Goal: Information Seeking & Learning: Compare options

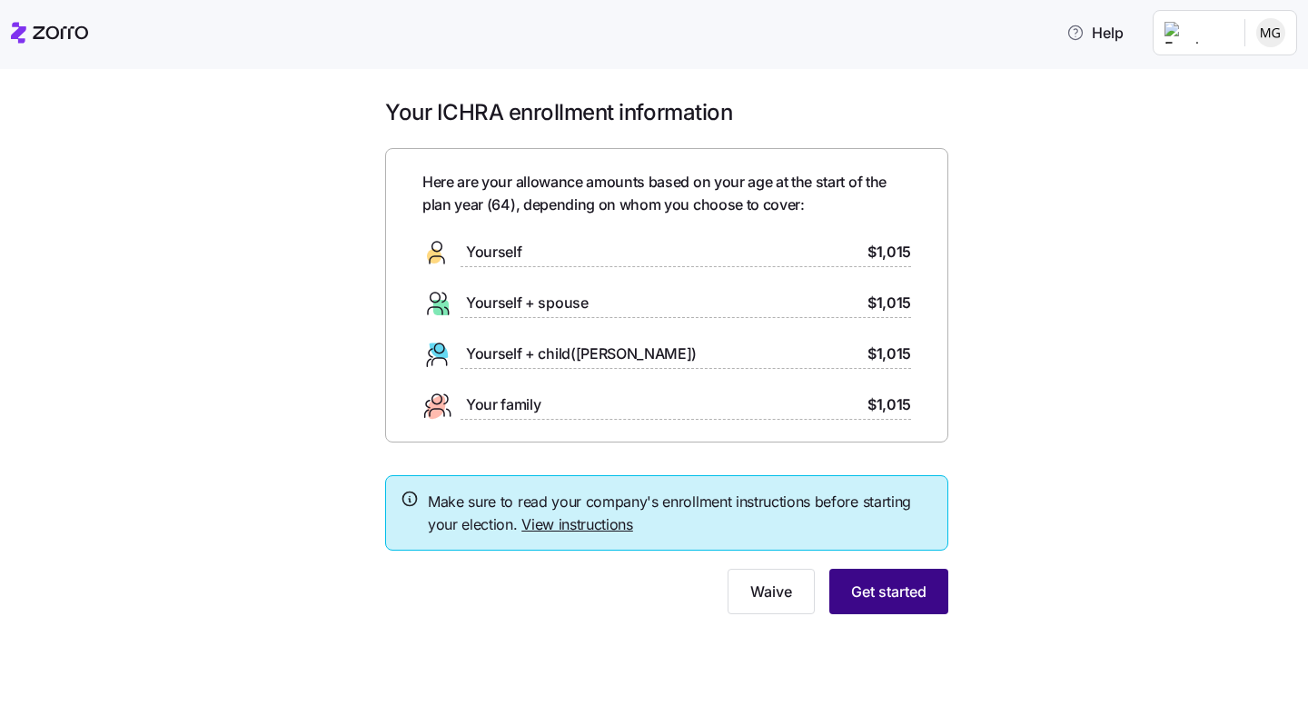
click at [876, 596] on span "Get started" at bounding box center [888, 592] width 75 height 22
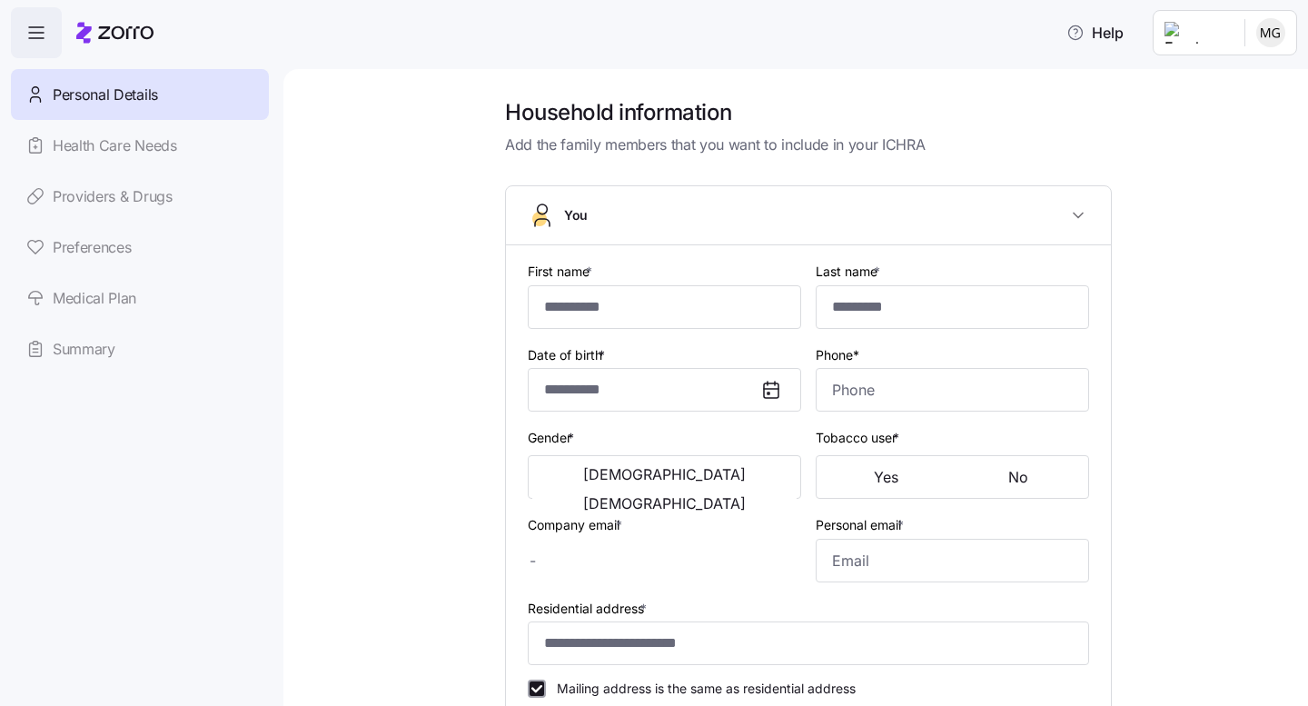
type input "********"
type input "*******"
type input "[EMAIL_ADDRESS][DOMAIN_NAME]"
type input "**********"
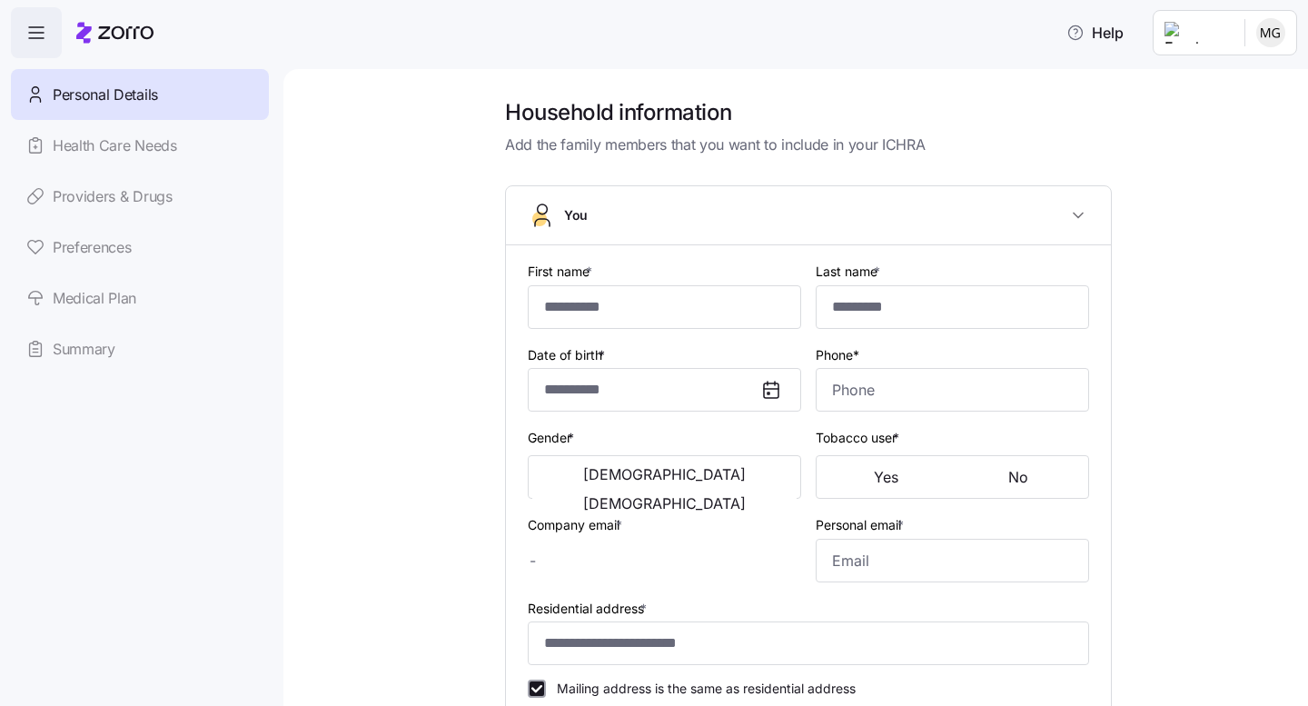
checkbox input "true"
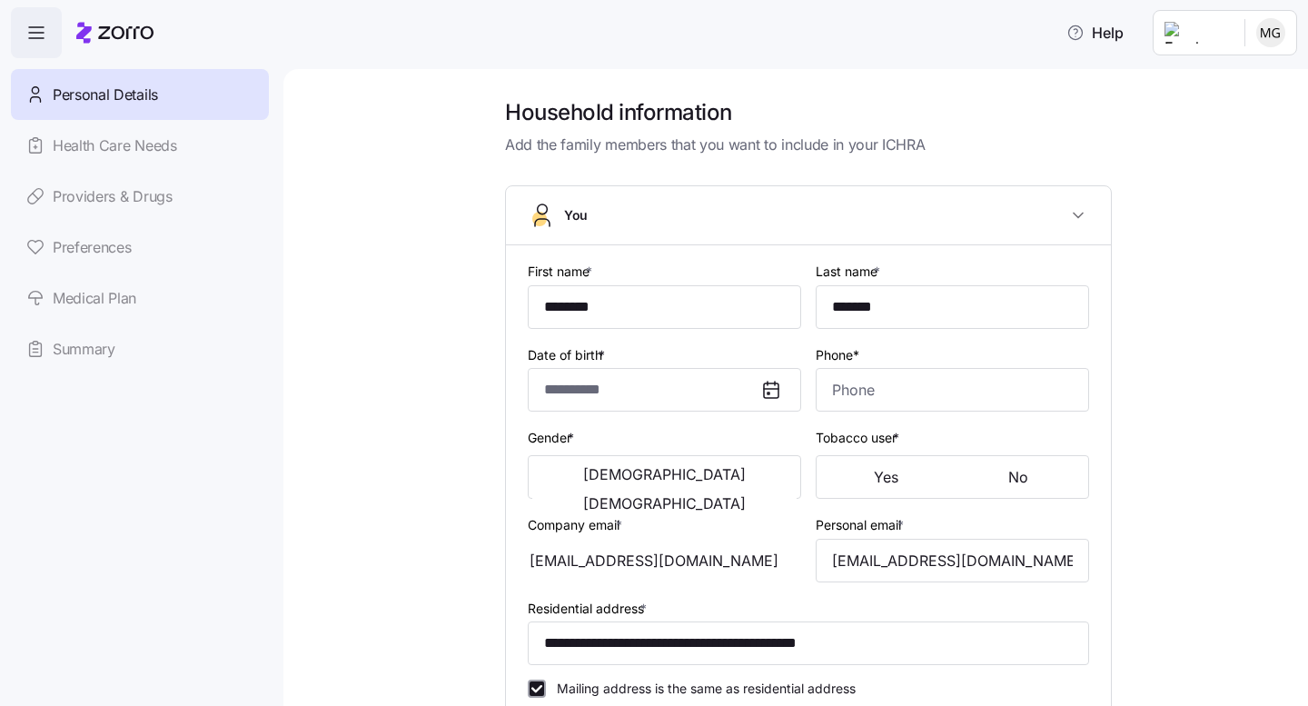
type input "**********"
type input "[PHONE_NUMBER]"
type input "[DEMOGRAPHIC_DATA] citizen"
type input "Single"
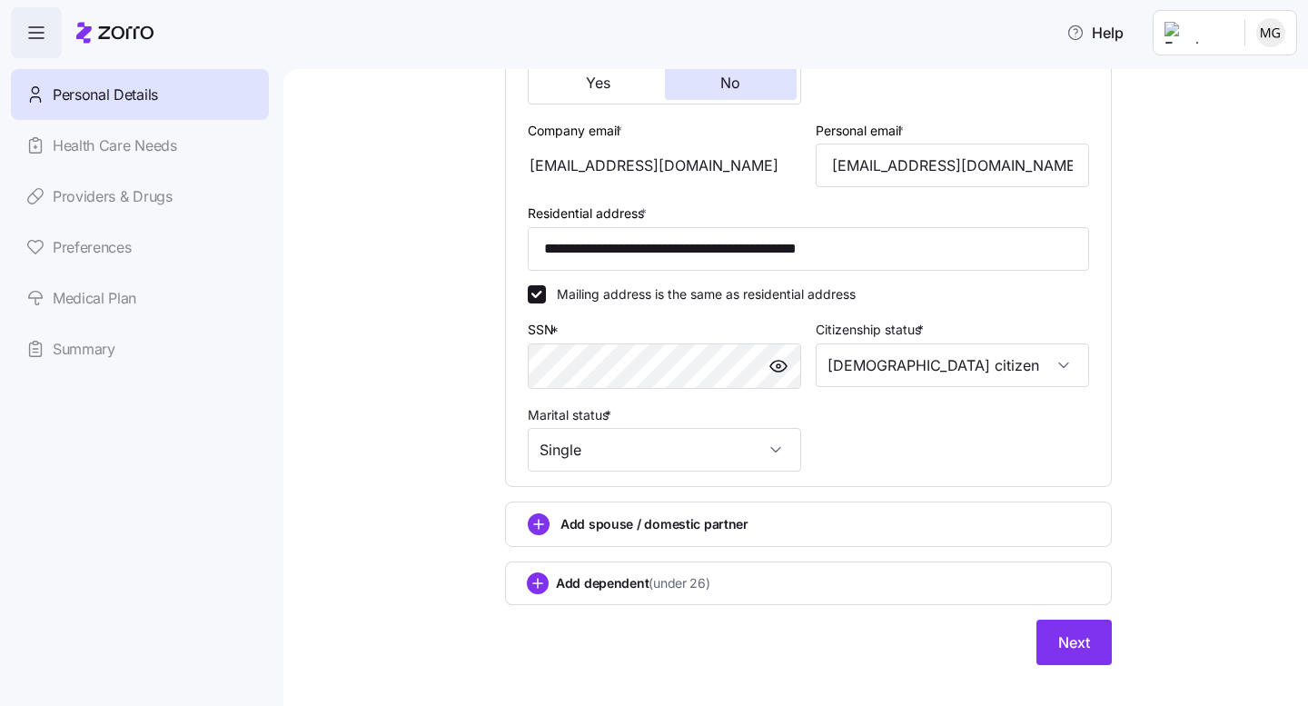
scroll to position [510, 0]
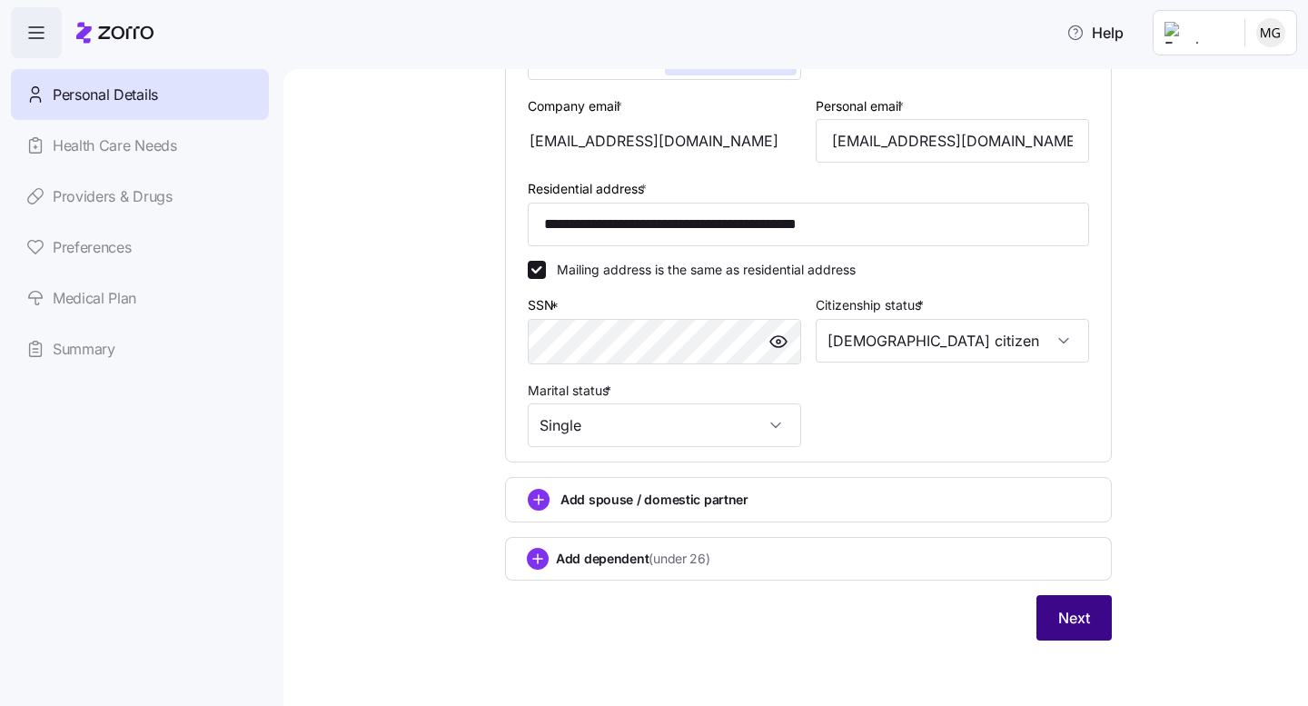
click at [1066, 621] on span "Next" at bounding box center [1075, 618] width 32 height 22
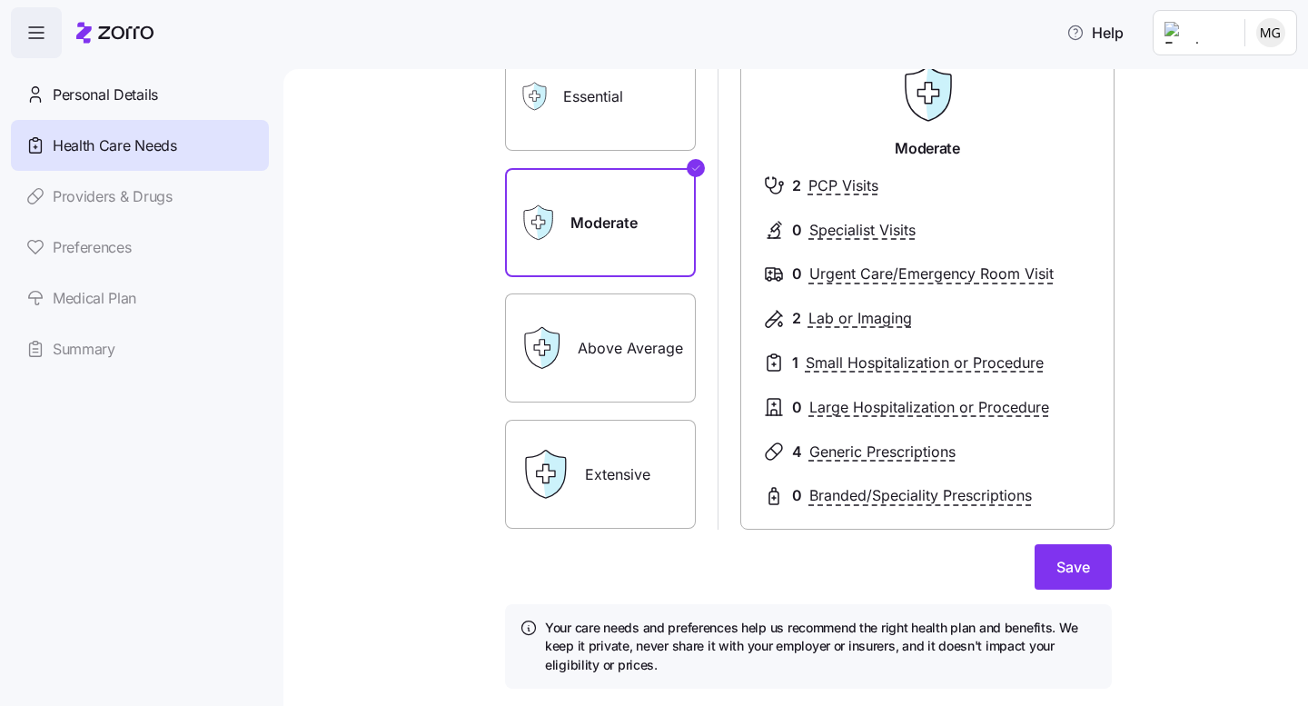
scroll to position [161, 0]
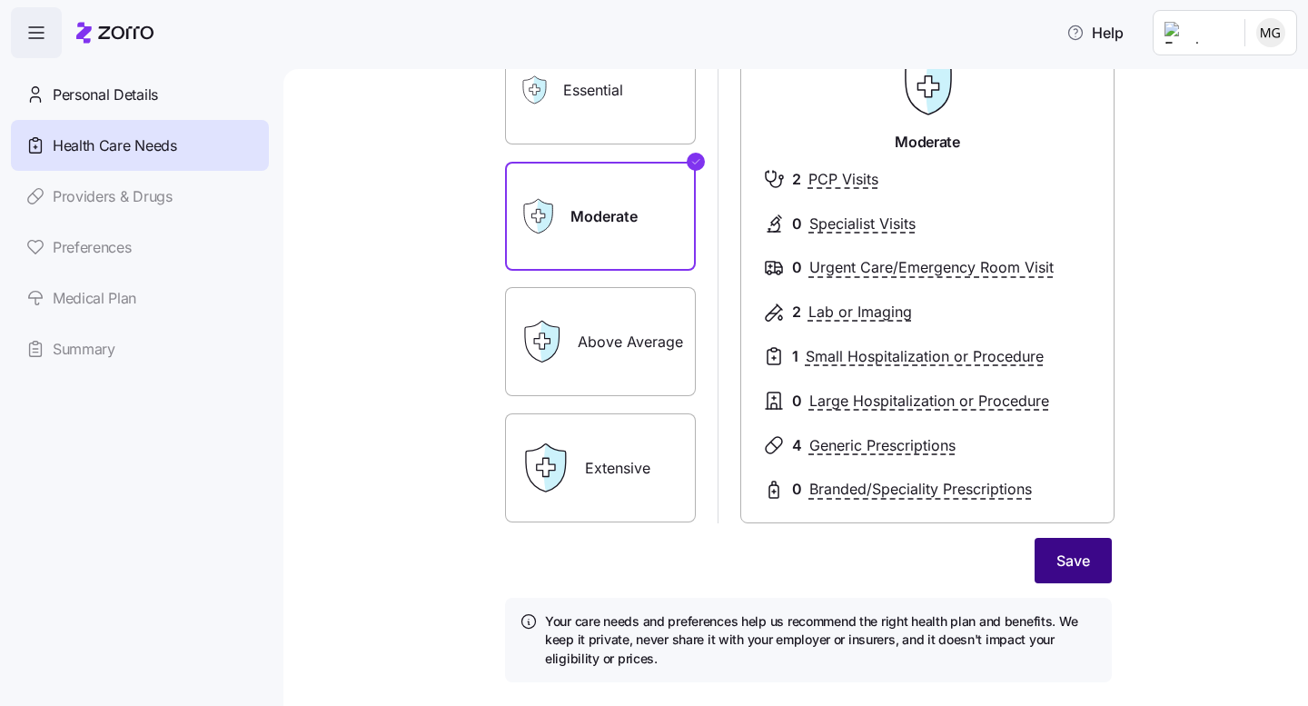
click at [1070, 552] on span "Save" at bounding box center [1074, 561] width 34 height 22
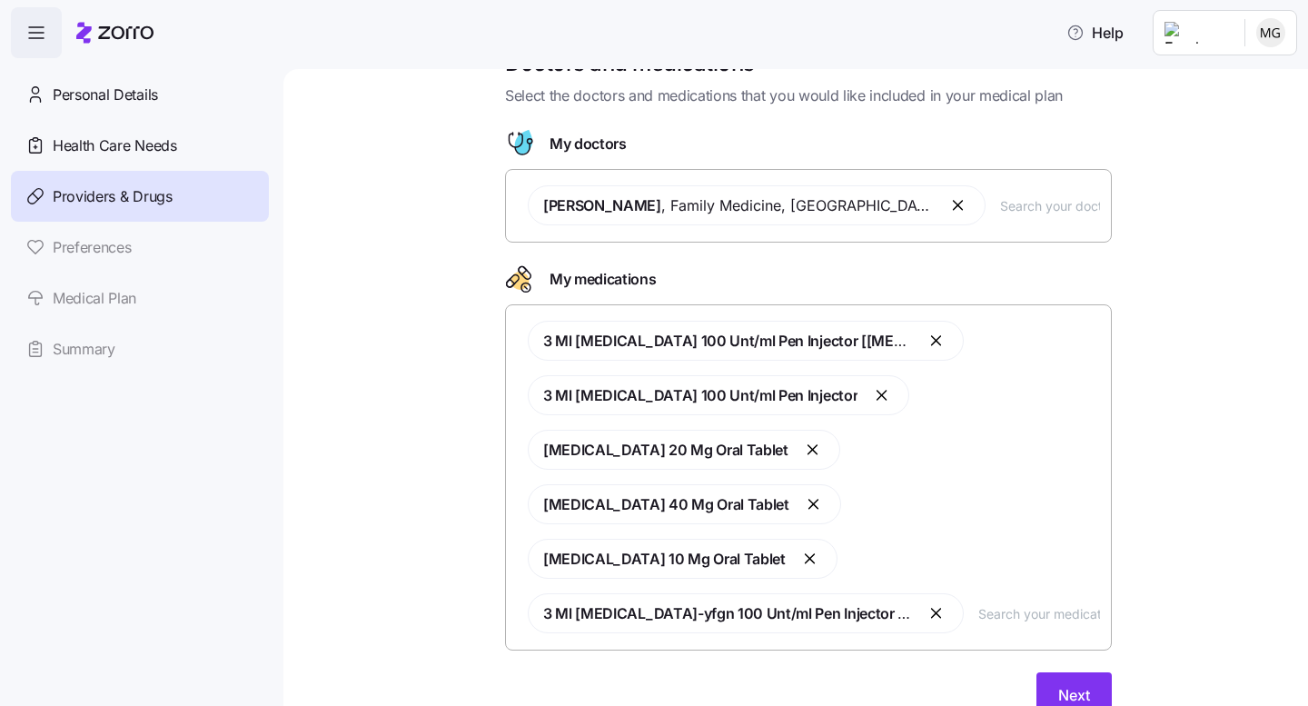
scroll to position [72, 0]
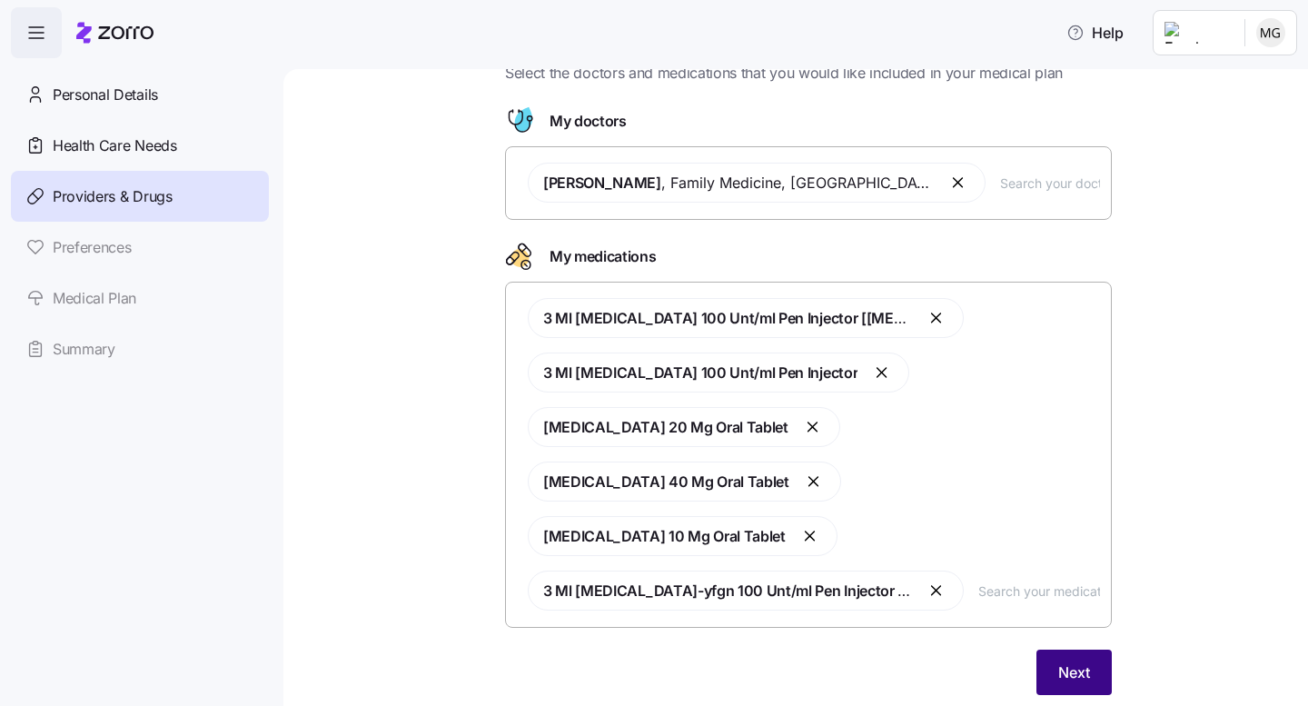
click at [1069, 661] on span "Next" at bounding box center [1075, 672] width 32 height 22
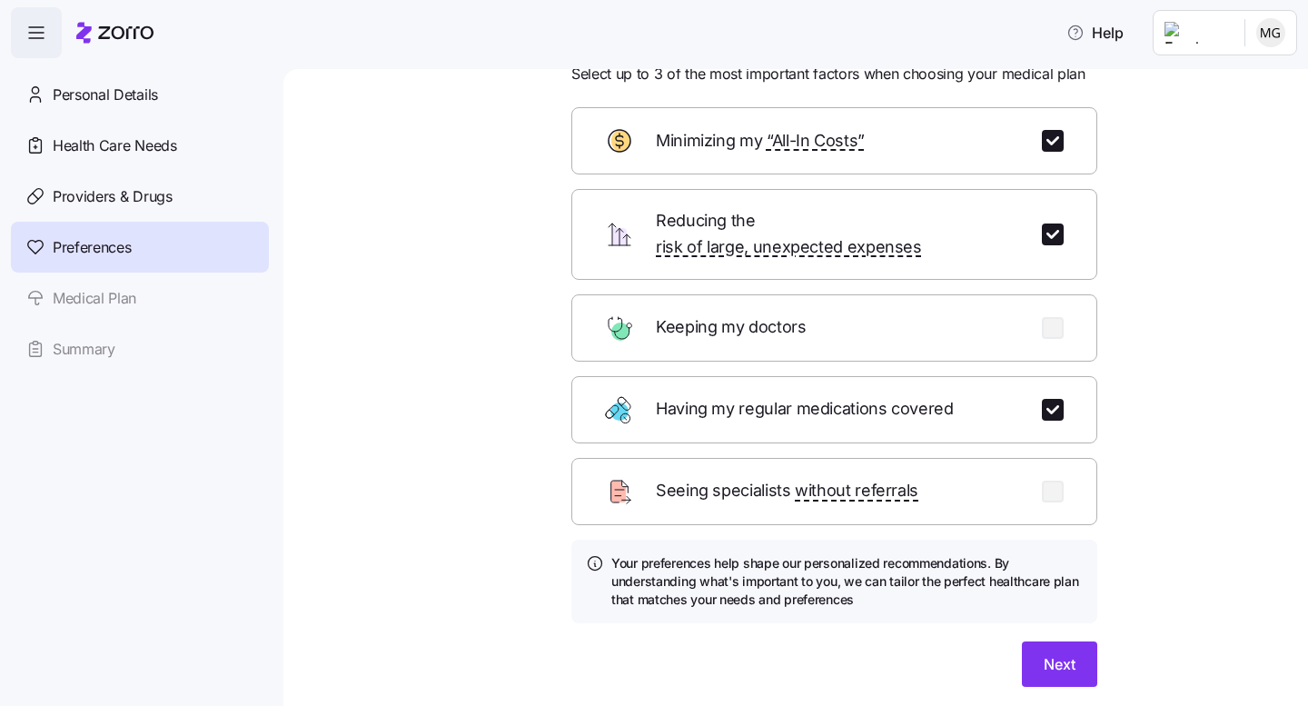
scroll to position [116, 0]
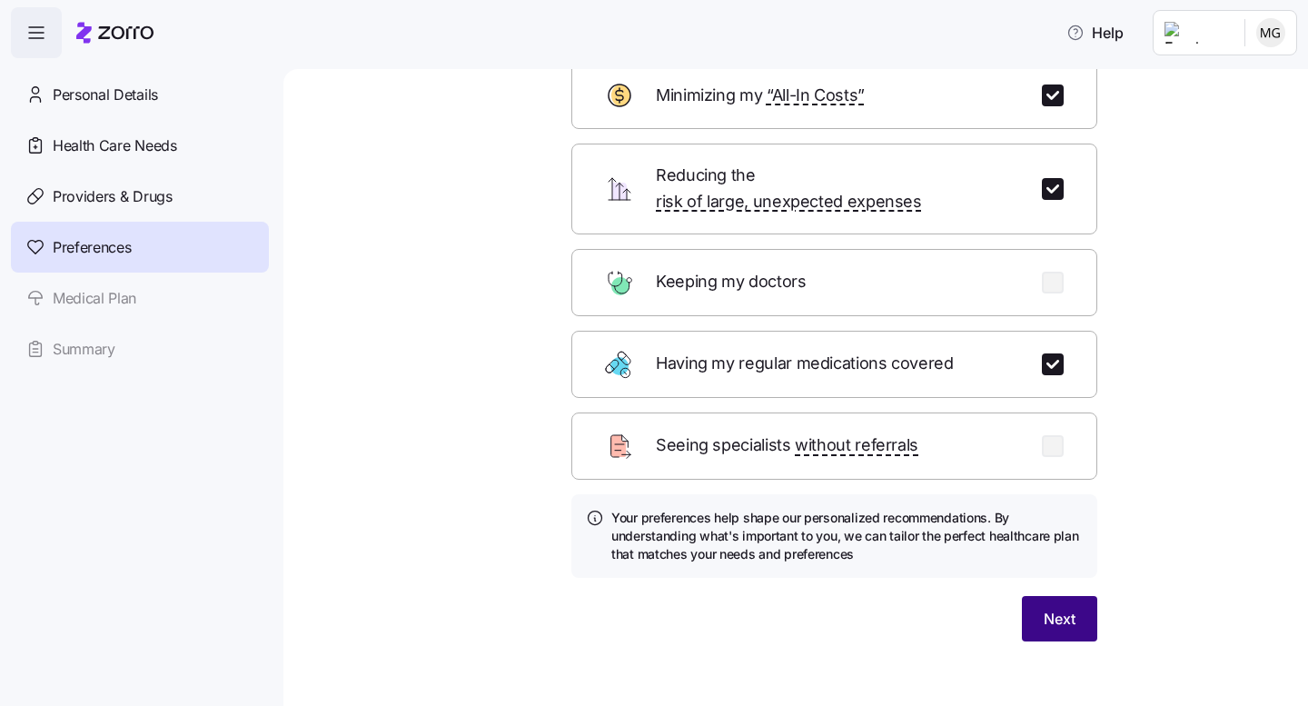
click at [1059, 608] on span "Next" at bounding box center [1060, 619] width 32 height 22
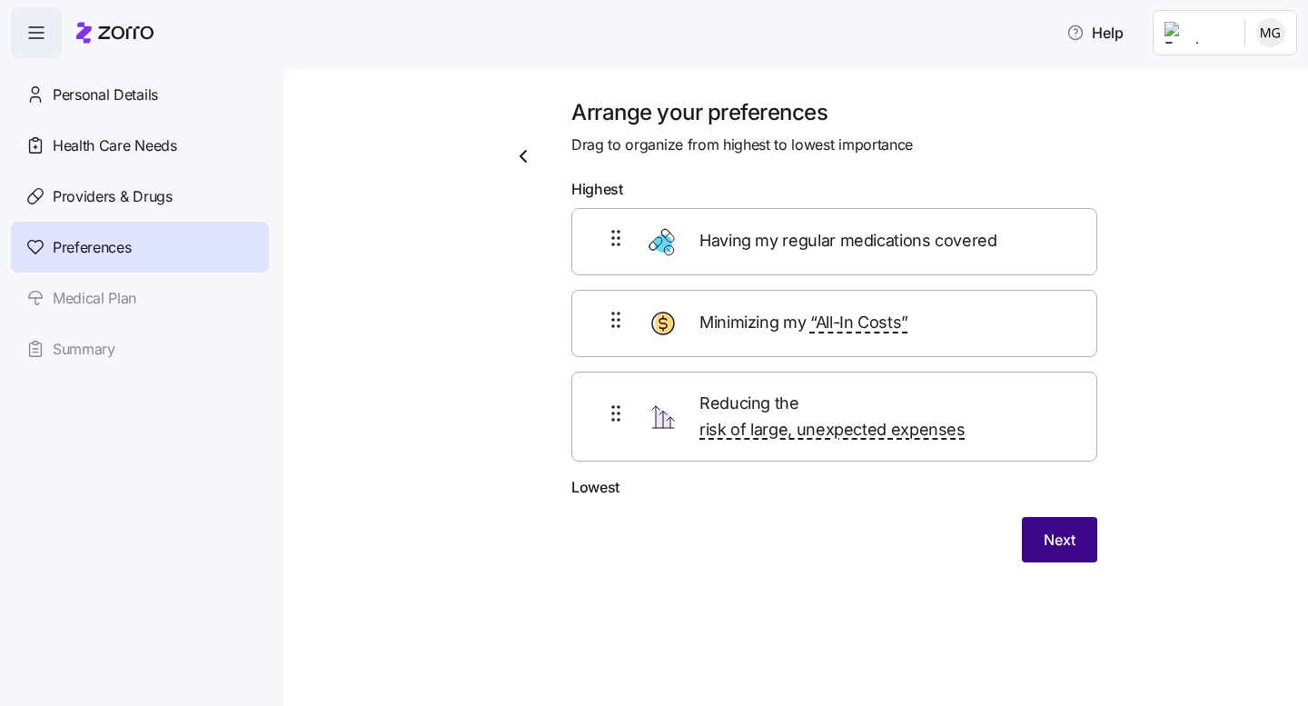
click at [1061, 529] on span "Next" at bounding box center [1060, 540] width 32 height 22
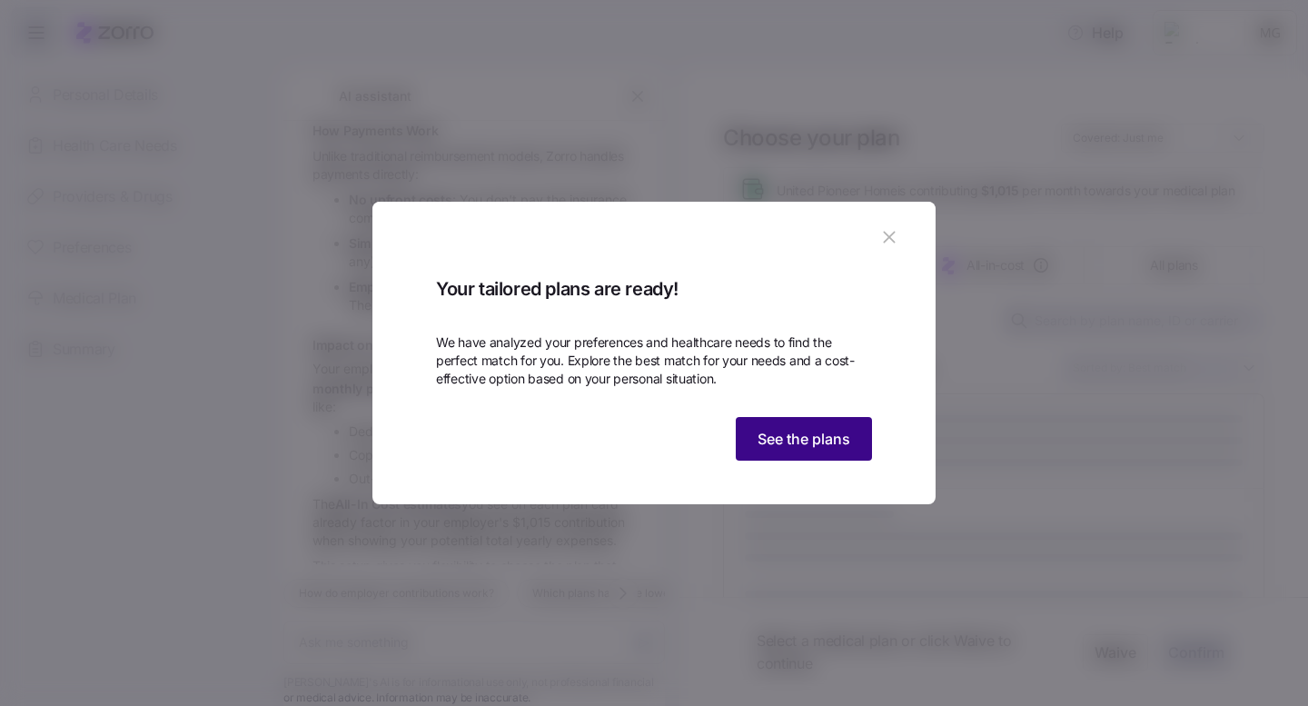
scroll to position [522, 0]
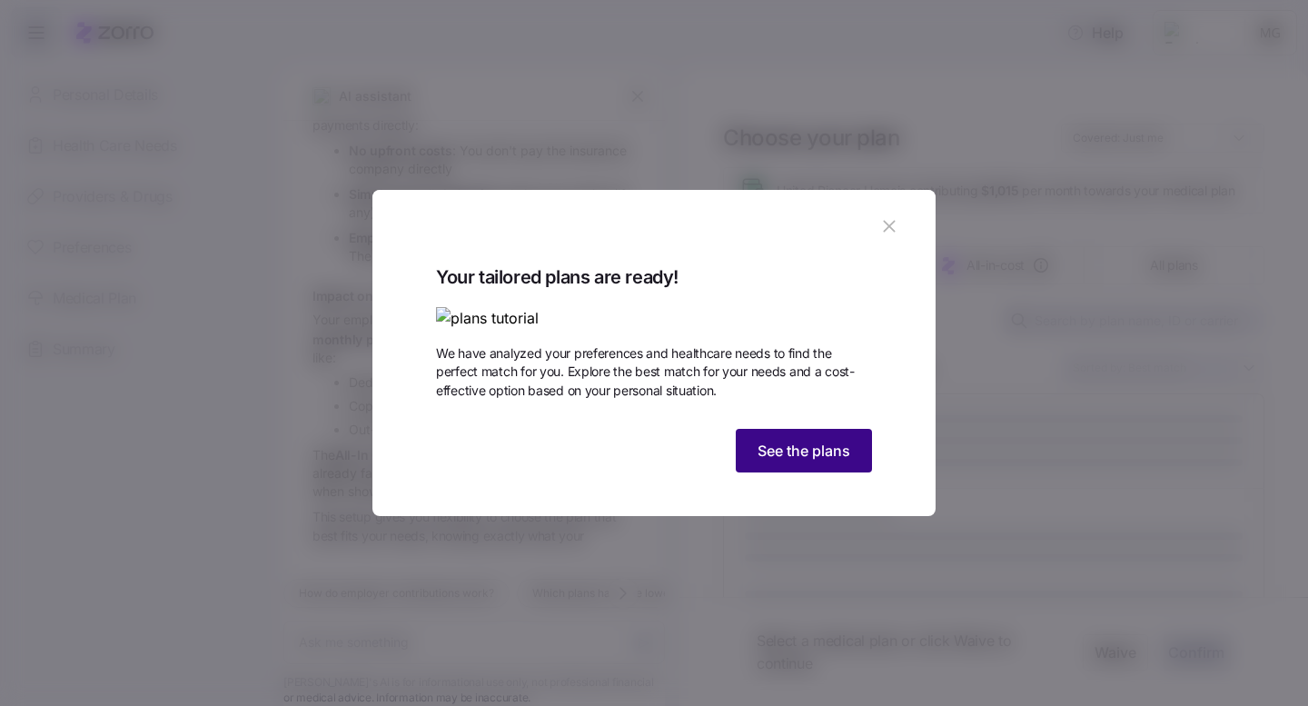
click at [796, 462] on span "See the plans" at bounding box center [804, 451] width 93 height 22
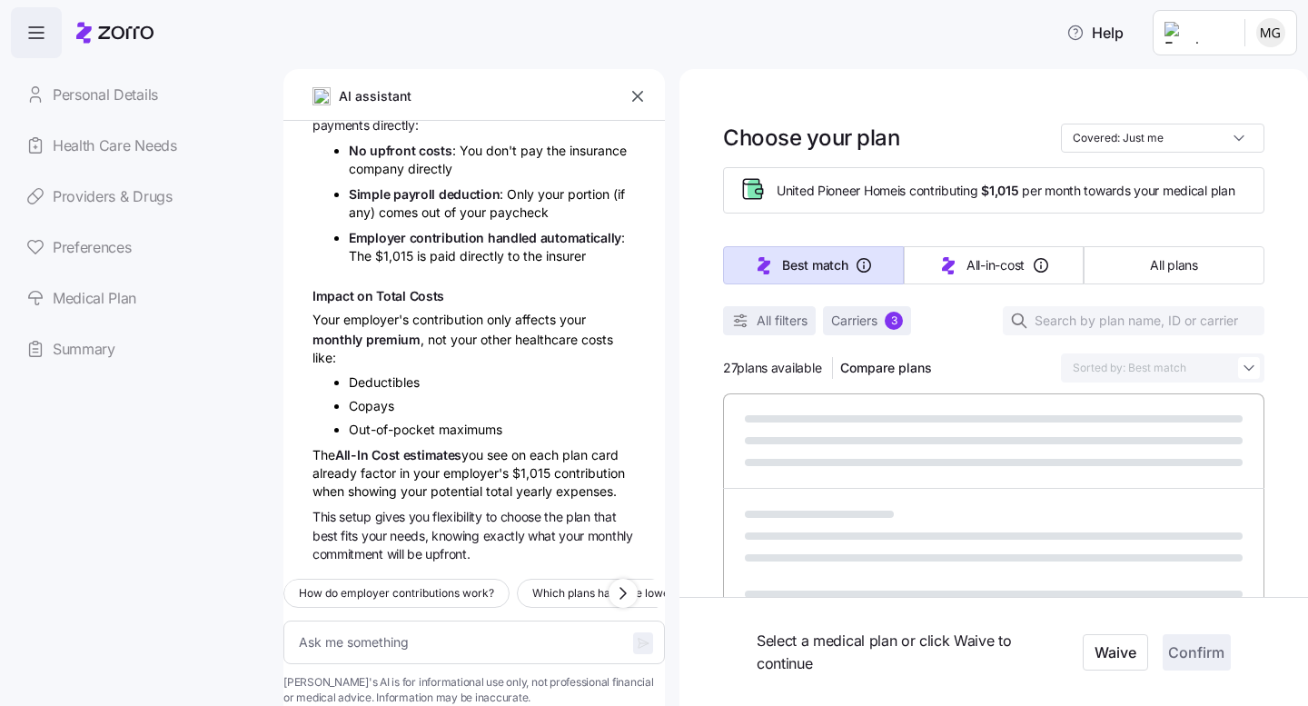
type textarea "x"
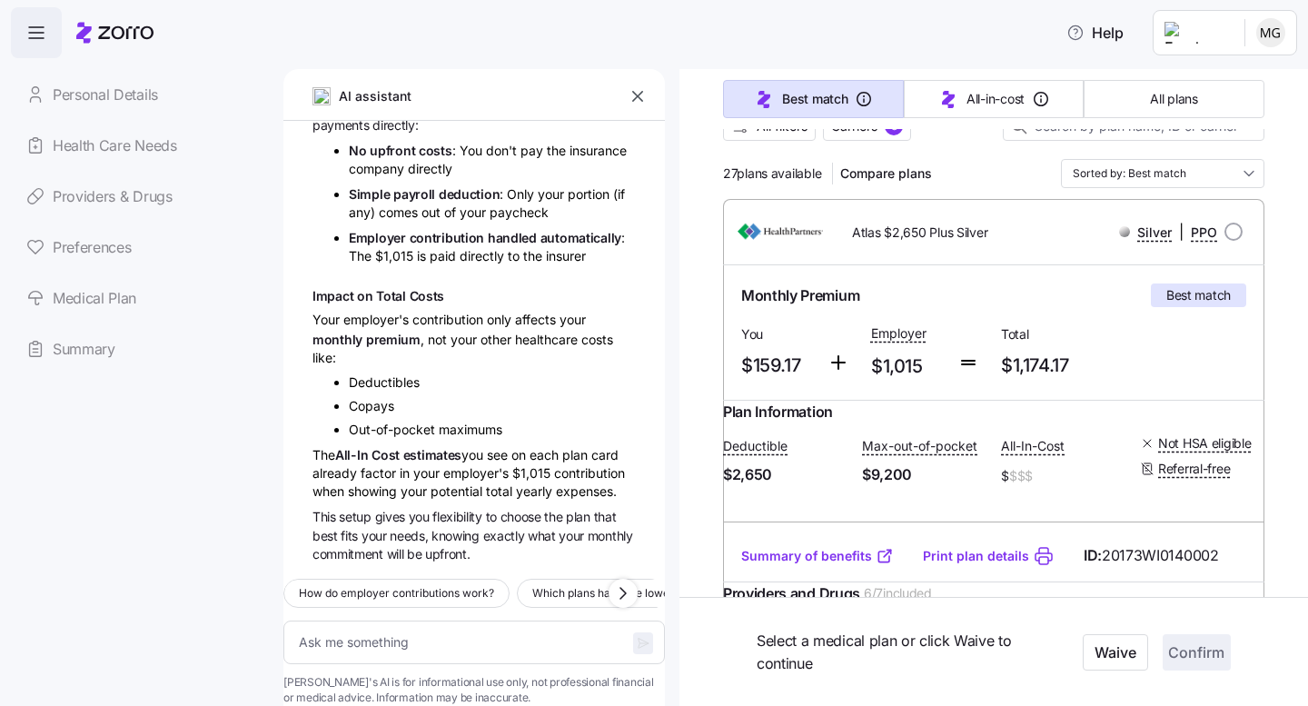
scroll to position [196, 0]
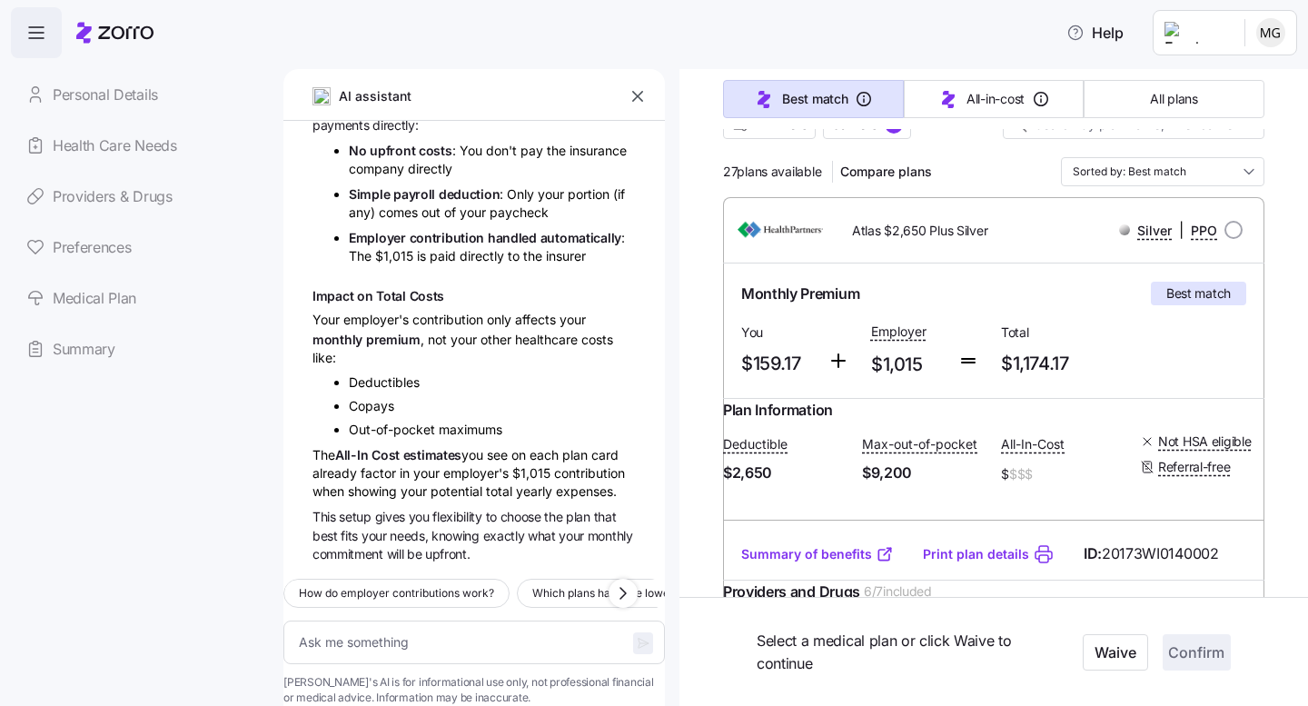
click at [635, 96] on icon "button" at bounding box center [638, 96] width 18 height 18
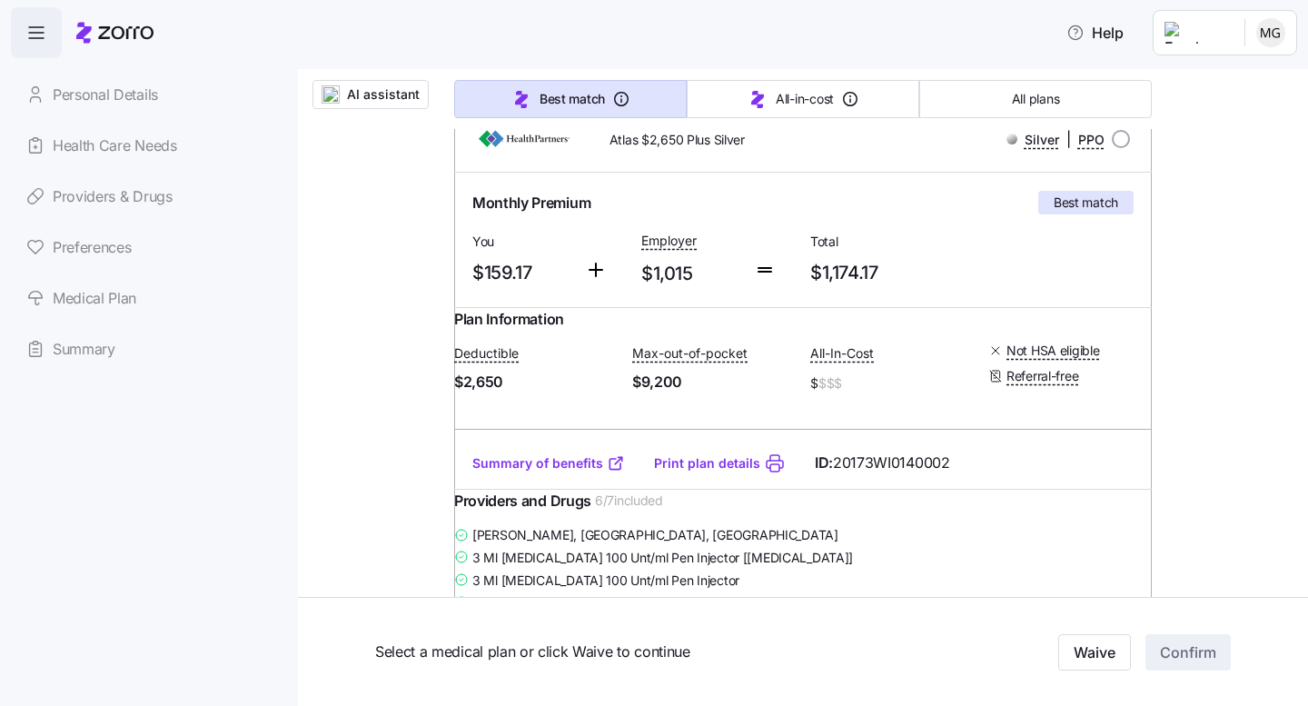
scroll to position [114, 0]
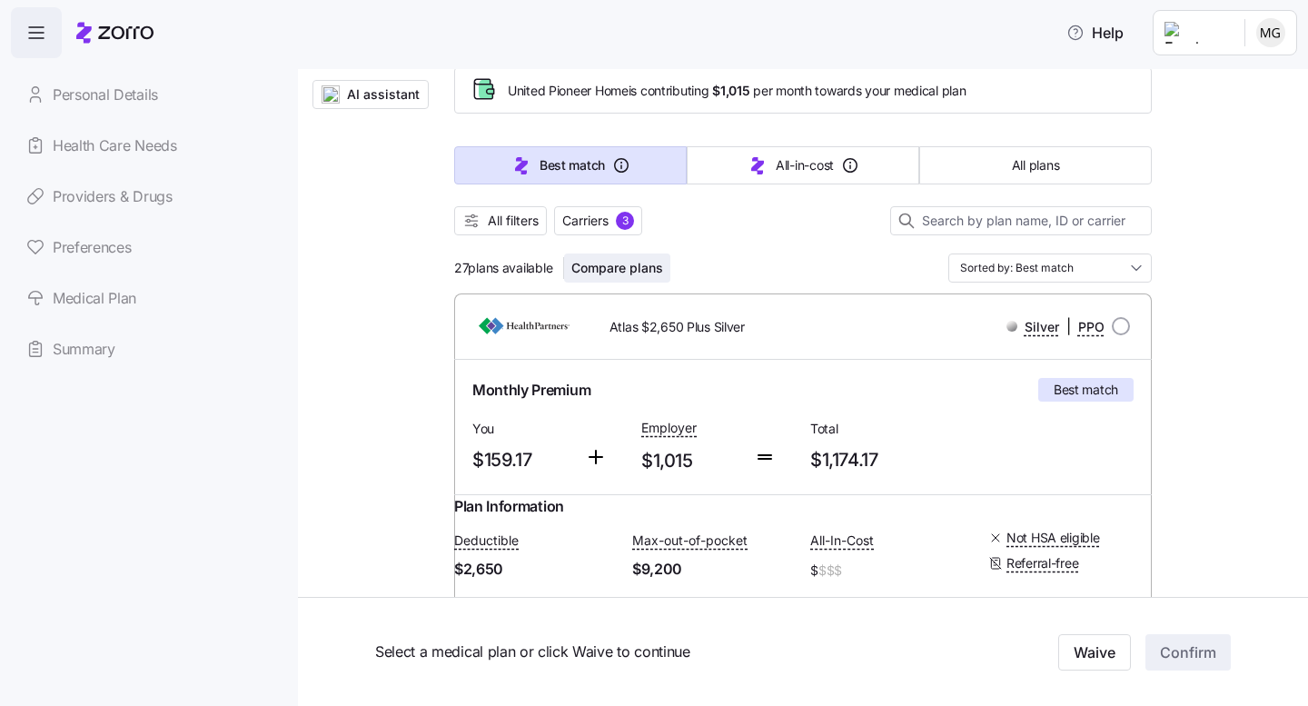
click at [616, 266] on span "Compare plans" at bounding box center [618, 268] width 92 height 18
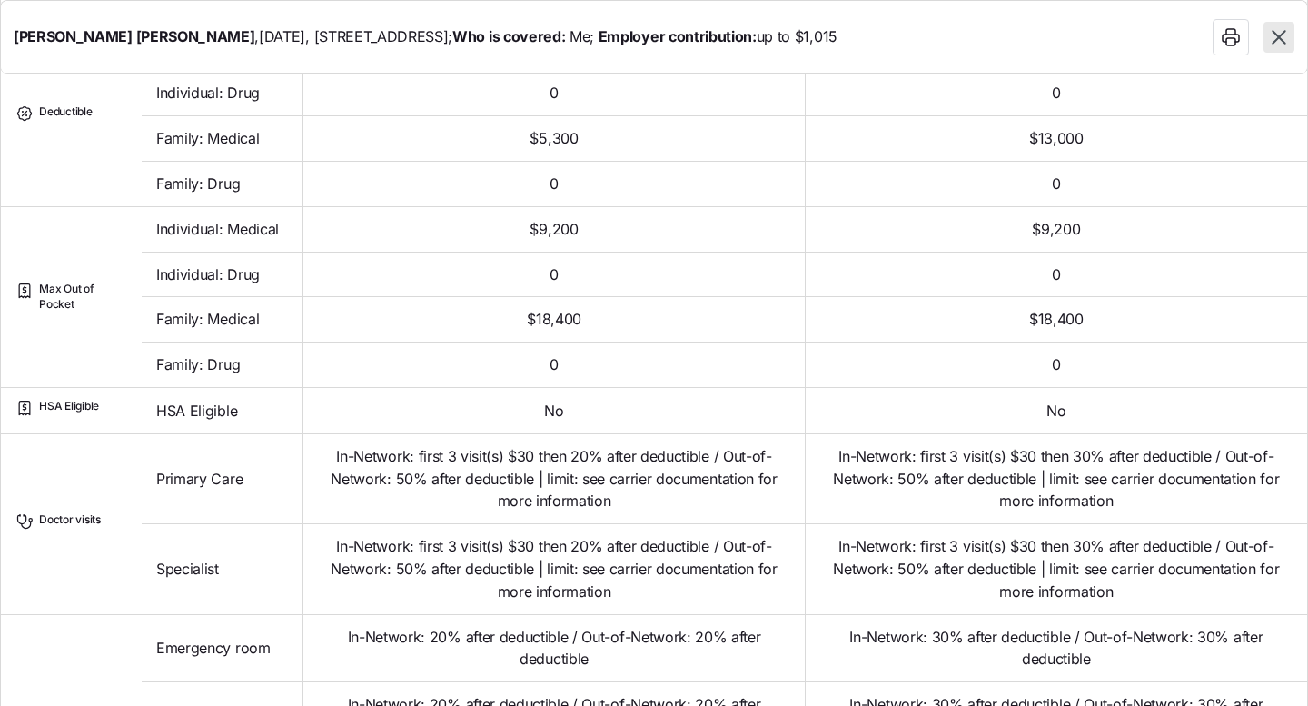
scroll to position [0, 0]
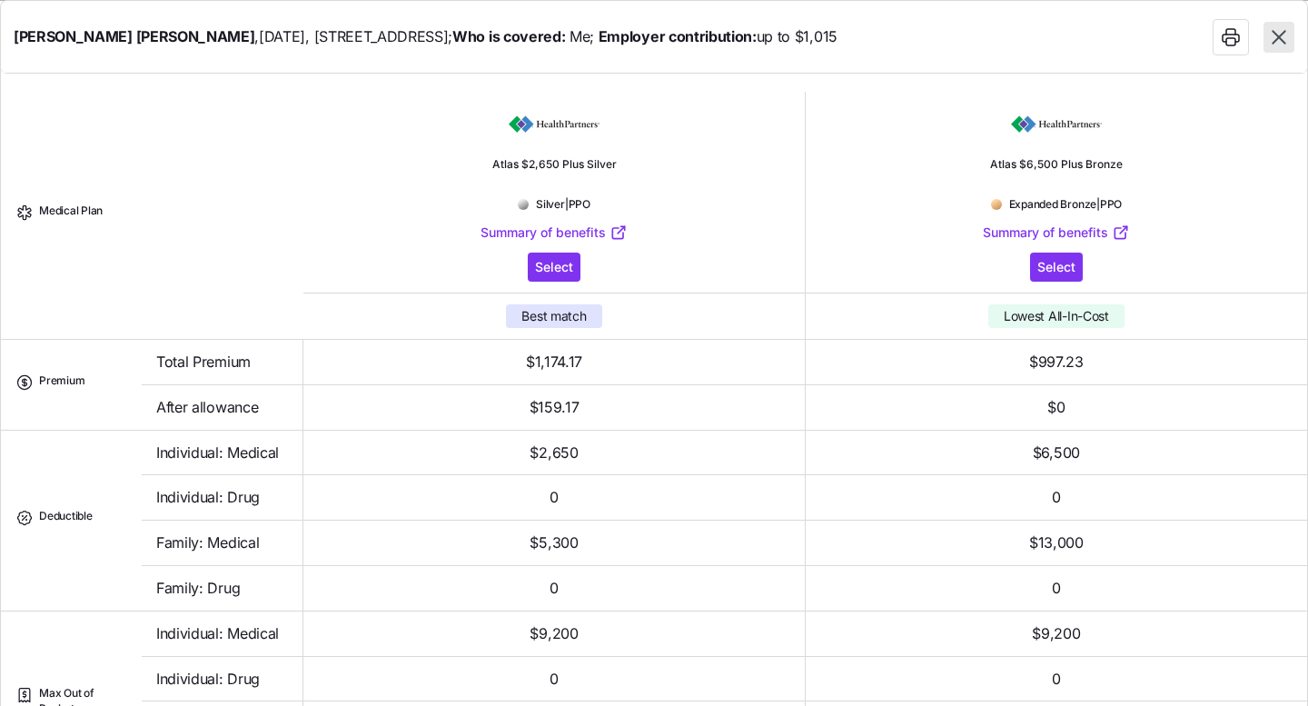
click at [1281, 34] on icon "button" at bounding box center [1279, 37] width 14 height 14
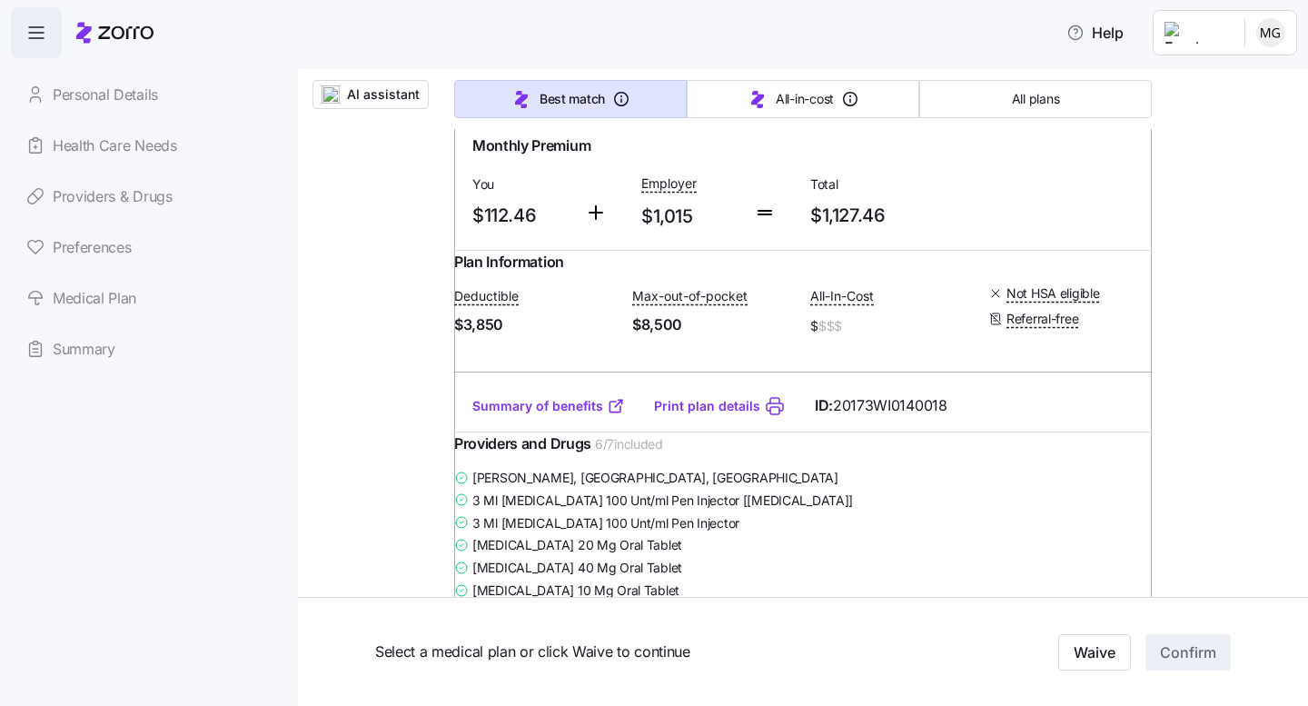
scroll to position [2369, 0]
